Goal: Information Seeking & Learning: Learn about a topic

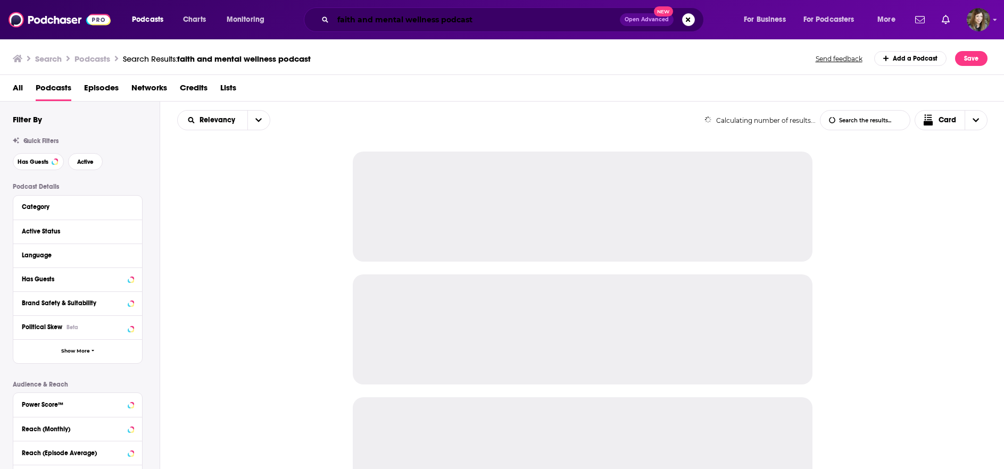
click at [499, 19] on input "faith and mental wellness podcast" at bounding box center [476, 19] width 287 height 17
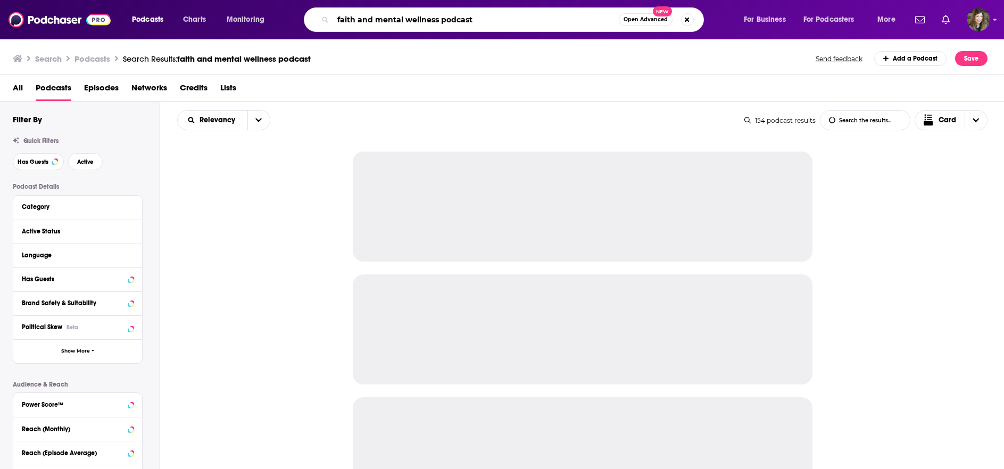
click at [499, 19] on input "faith and mental wellness podcast" at bounding box center [476, 19] width 286 height 17
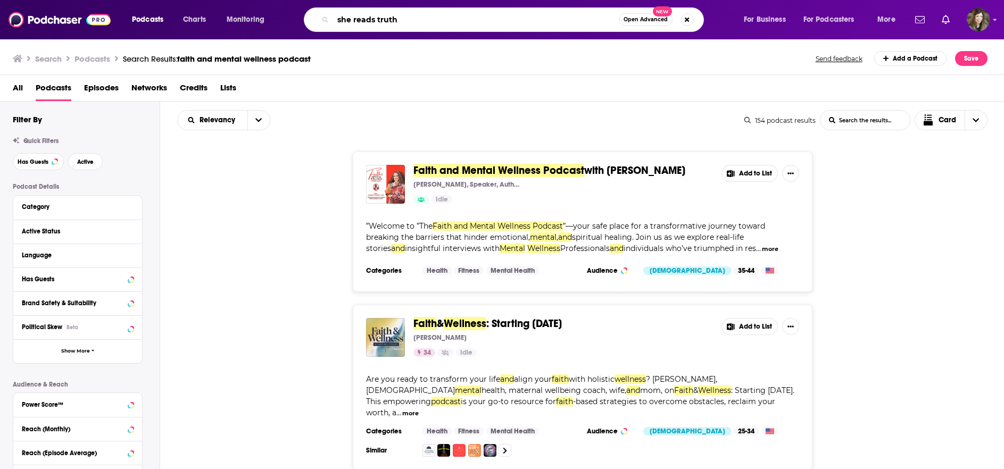
type input "she reads truth"
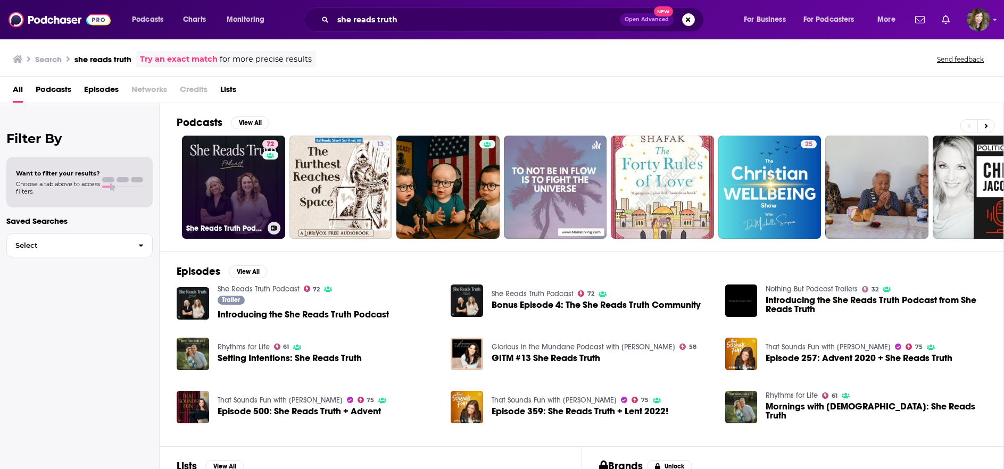
click at [215, 174] on link "72 She Reads Truth Podcast" at bounding box center [233, 187] width 103 height 103
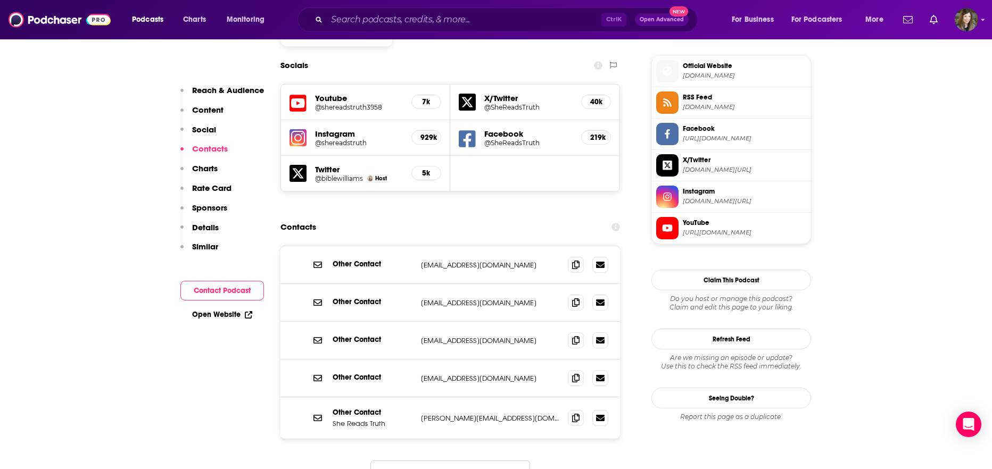
scroll to position [958, 0]
